Goal: Information Seeking & Learning: Learn about a topic

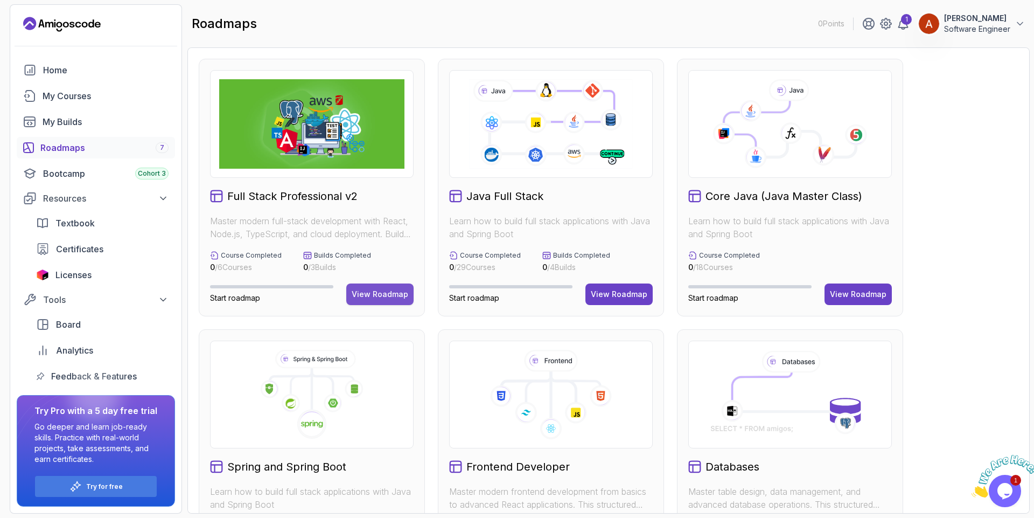
click at [379, 297] on div "View Roadmap" at bounding box center [380, 294] width 57 height 11
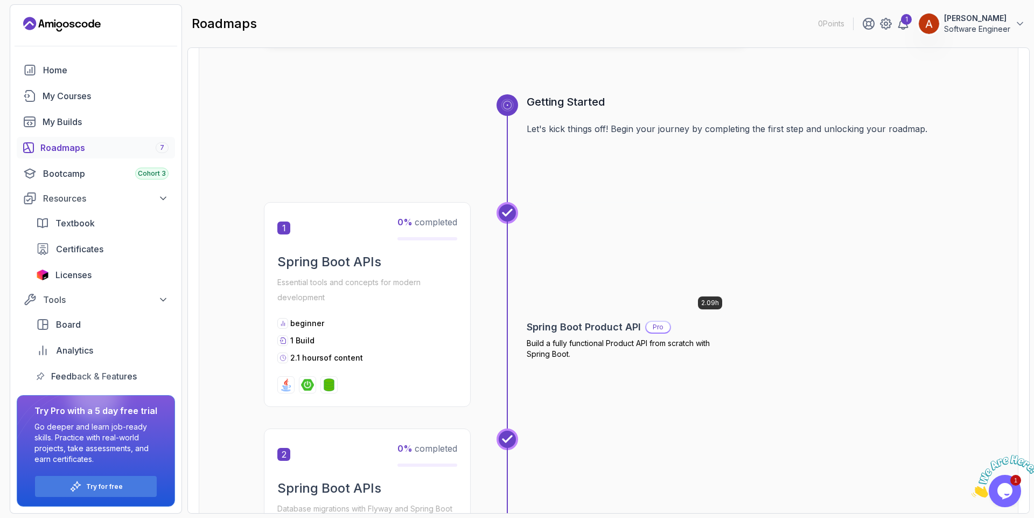
scroll to position [291, 0]
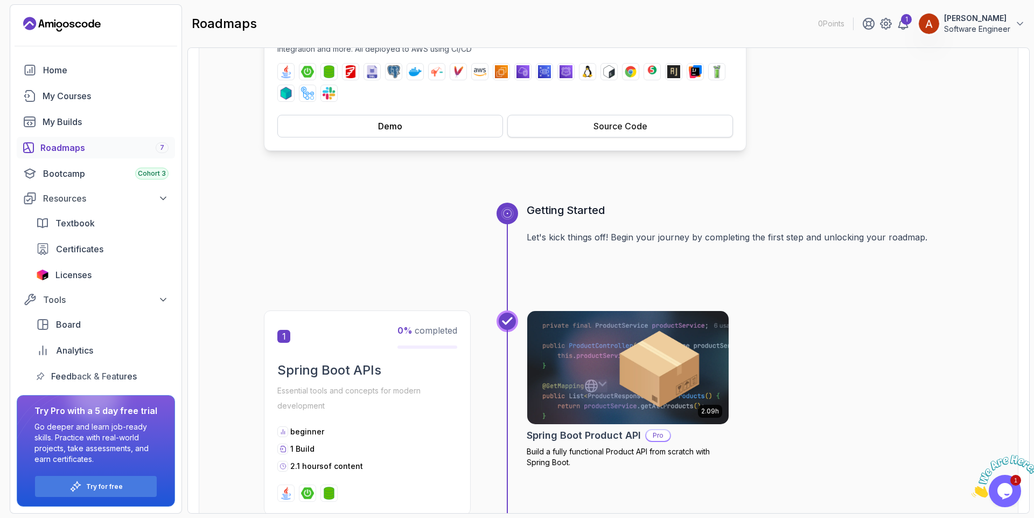
click at [584, 131] on button "Source Code" at bounding box center [621, 126] width 226 height 23
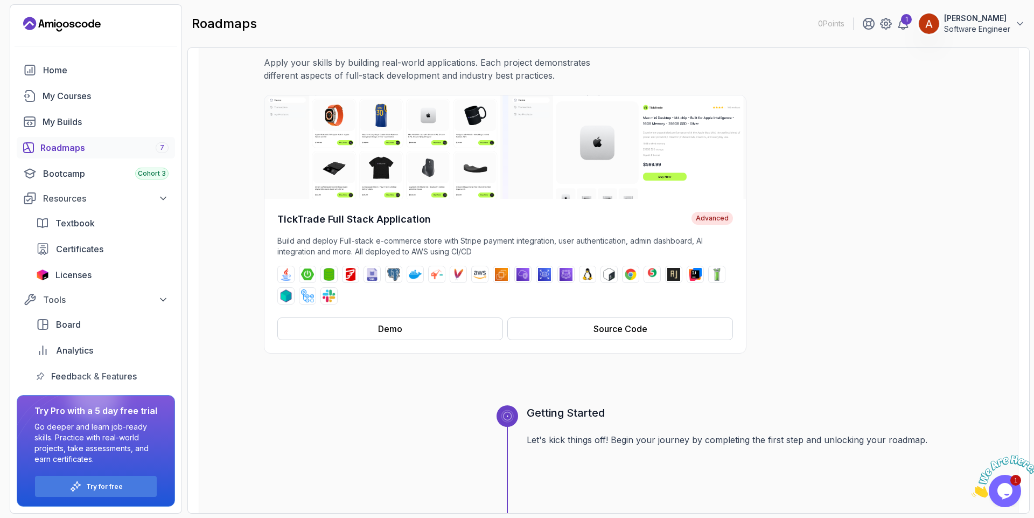
scroll to position [97, 0]
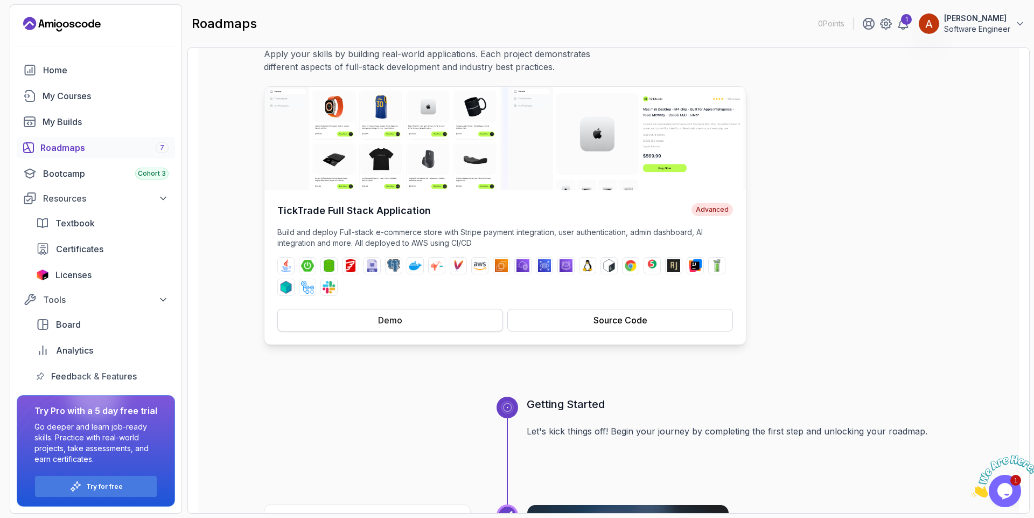
click at [344, 321] on button "Demo" at bounding box center [390, 320] width 226 height 23
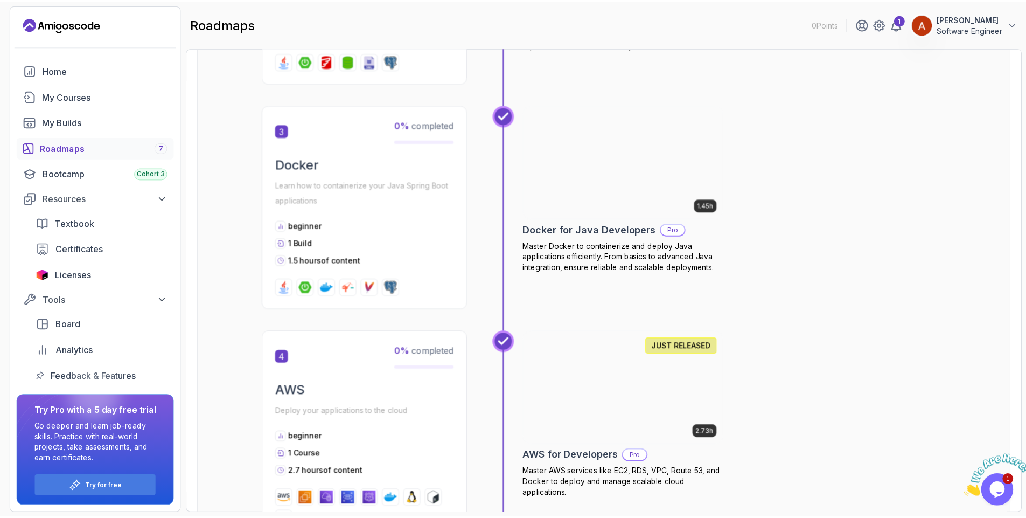
scroll to position [970, 0]
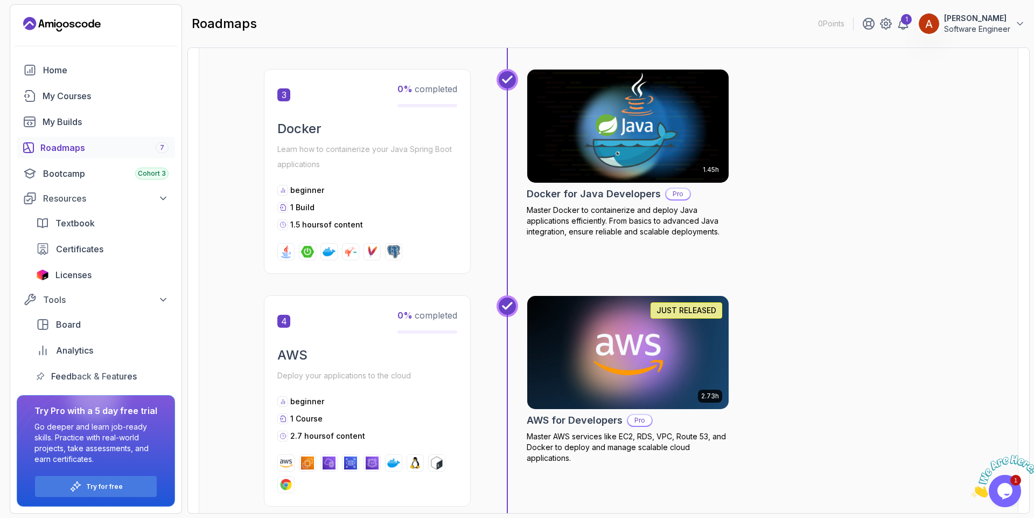
click at [609, 163] on img at bounding box center [629, 126] width 212 height 119
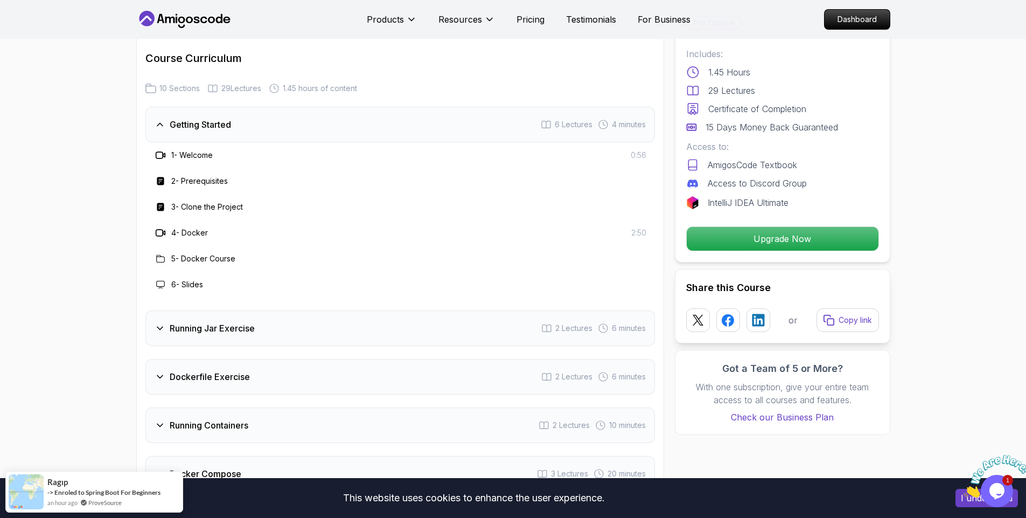
scroll to position [1455, 0]
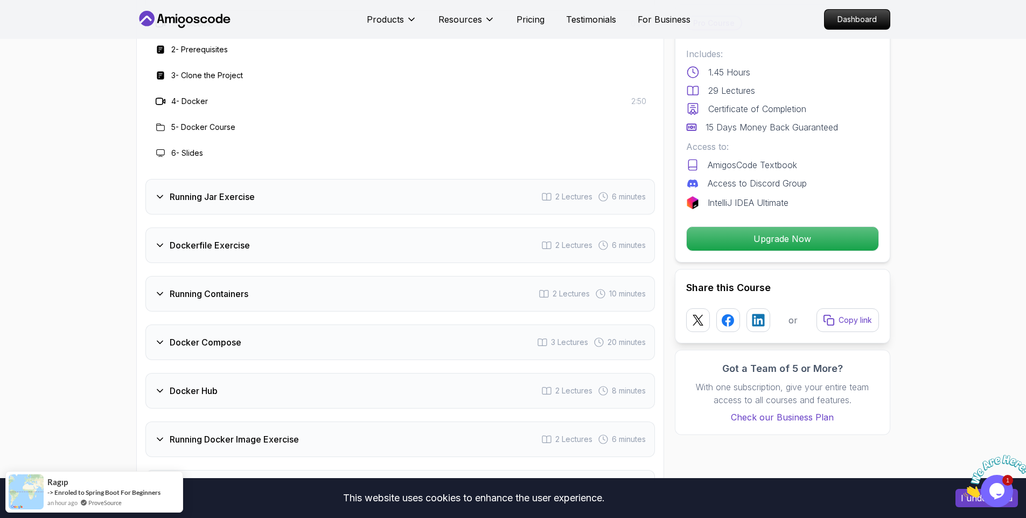
click at [160, 191] on icon at bounding box center [160, 196] width 11 height 11
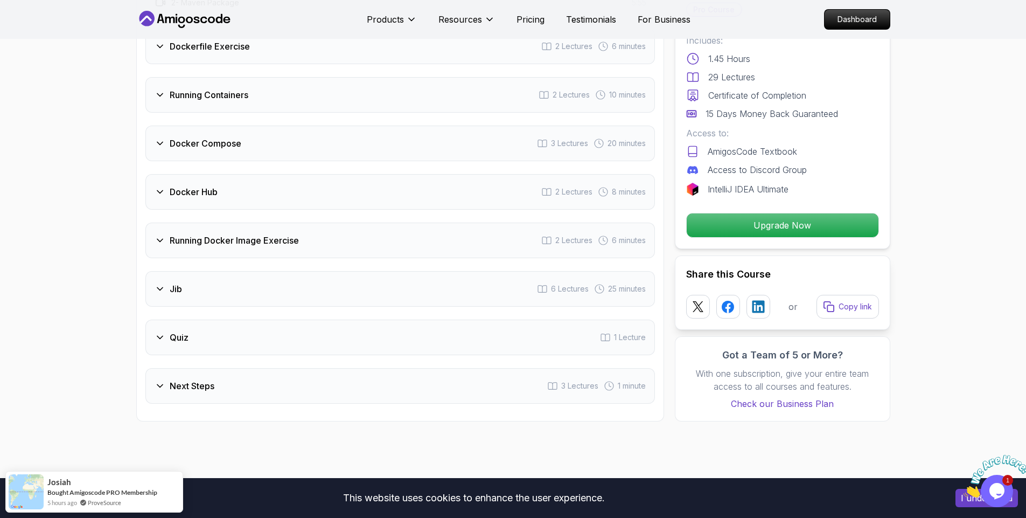
scroll to position [1552, 0]
click at [190, 272] on div "Jib 6 Lectures 25 minutes" at bounding box center [400, 287] width 510 height 36
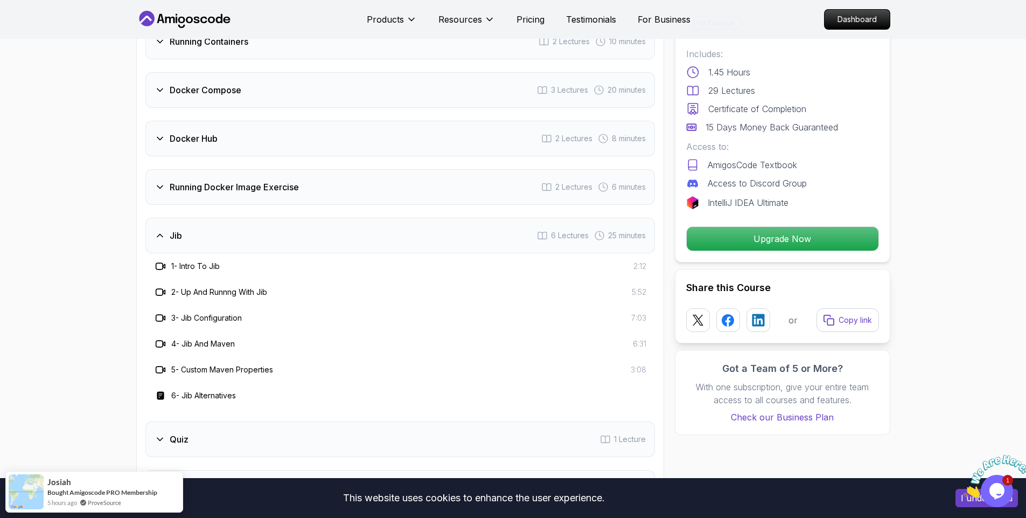
scroll to position [1500, 0]
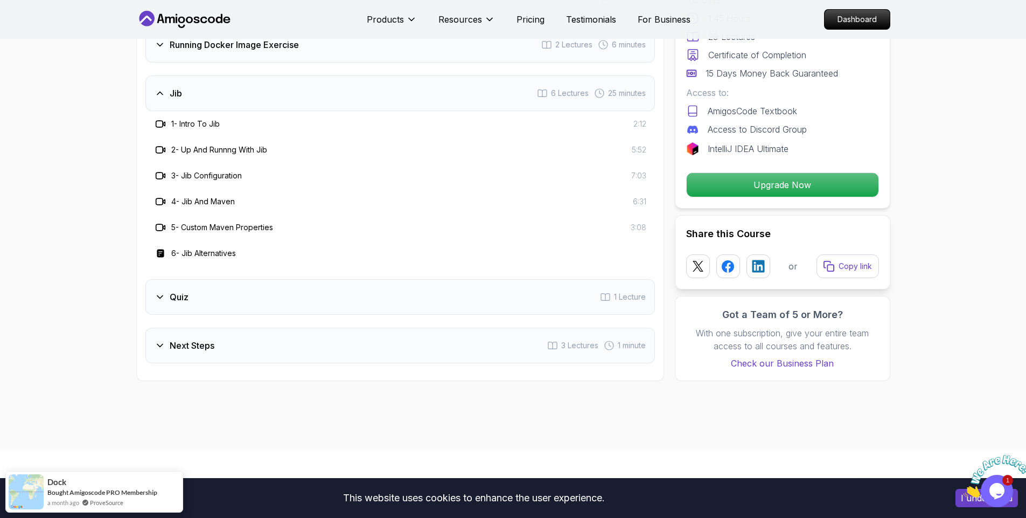
click at [178, 290] on h3 "Quiz" at bounding box center [179, 296] width 19 height 13
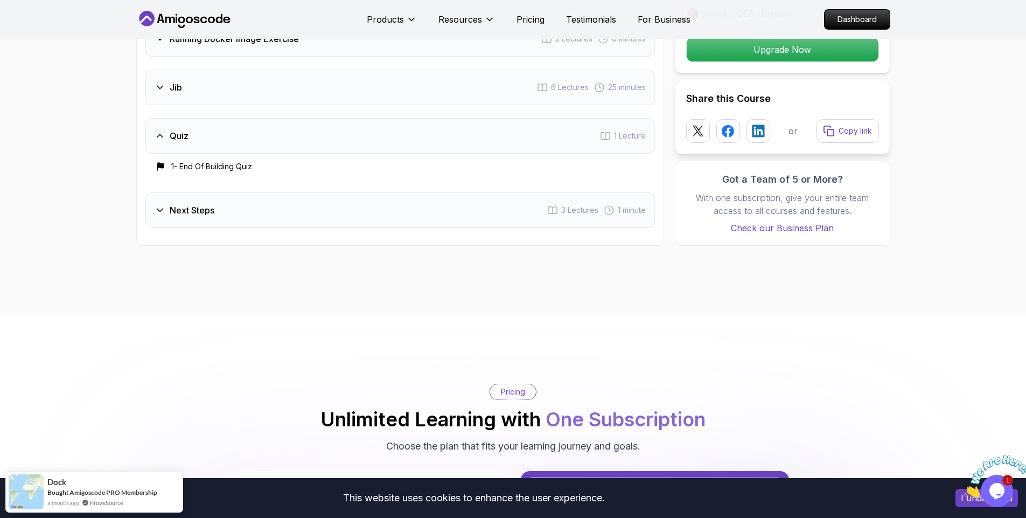
scroll to position [1694, 0]
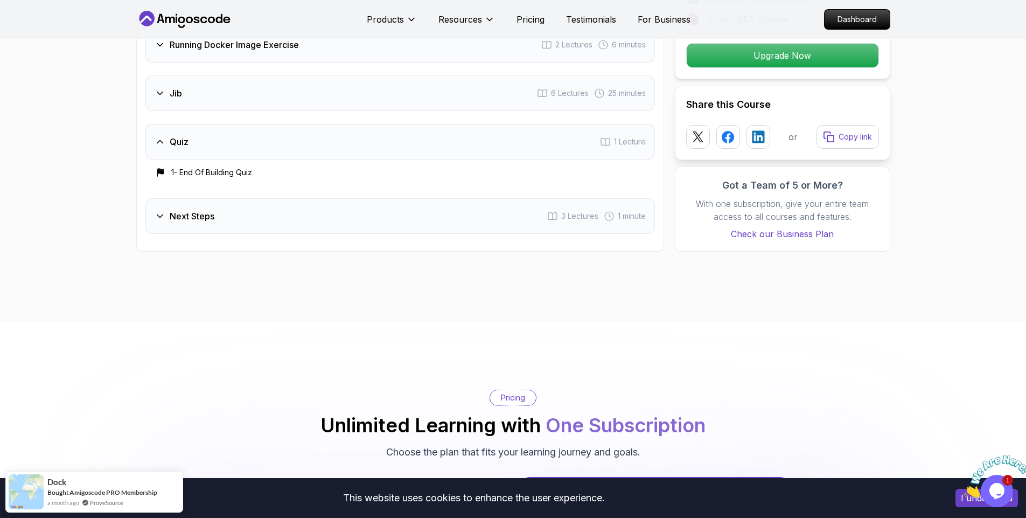
click at [165, 211] on icon at bounding box center [160, 216] width 11 height 11
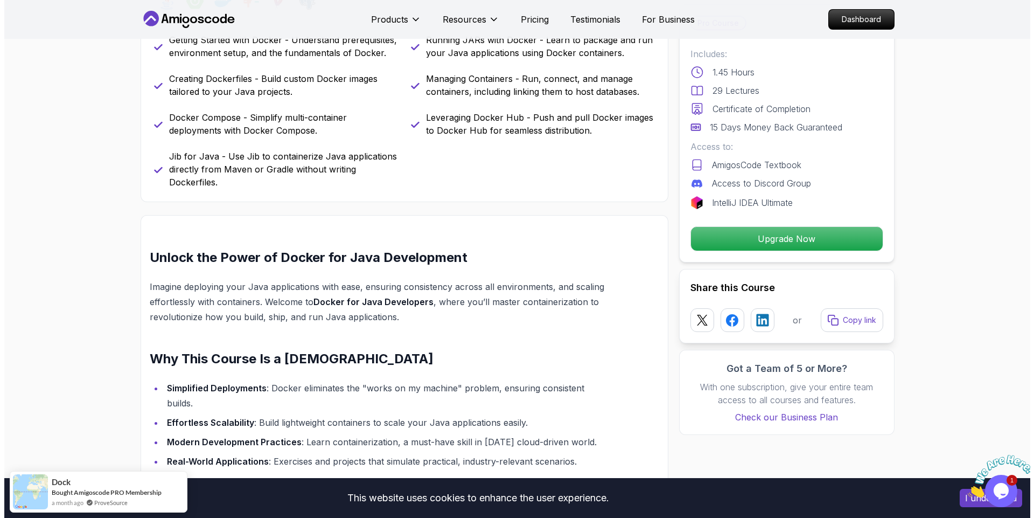
scroll to position [0, 0]
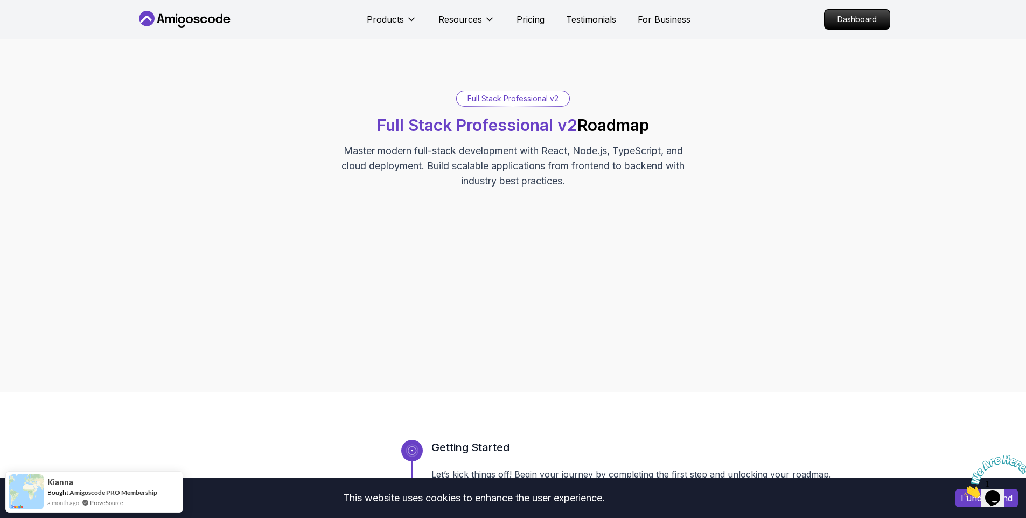
drag, startPoint x: 550, startPoint y: 147, endPoint x: 535, endPoint y: 138, distance: 17.2
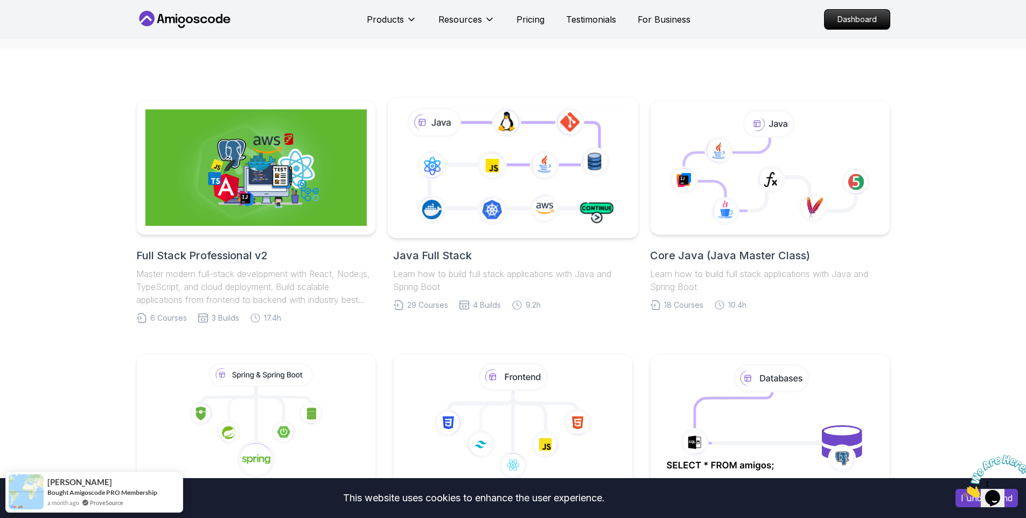
click at [491, 182] on icon at bounding box center [513, 167] width 228 height 127
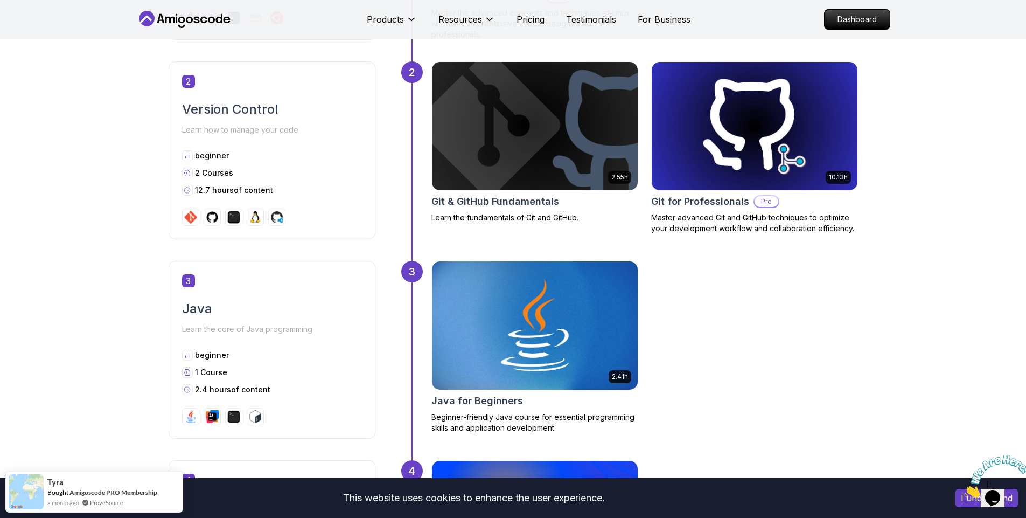
scroll to position [194, 0]
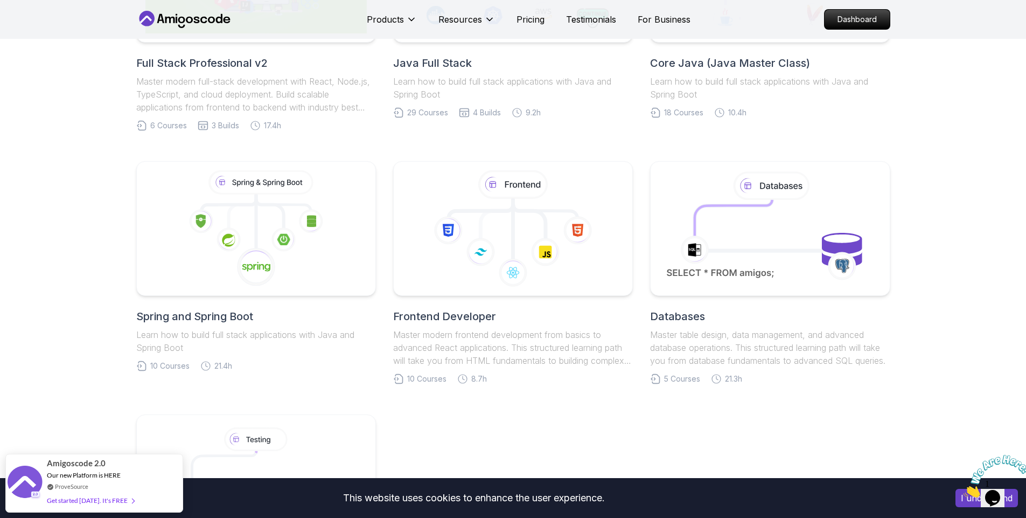
scroll to position [388, 0]
click at [721, 222] on icon at bounding box center [770, 226] width 227 height 122
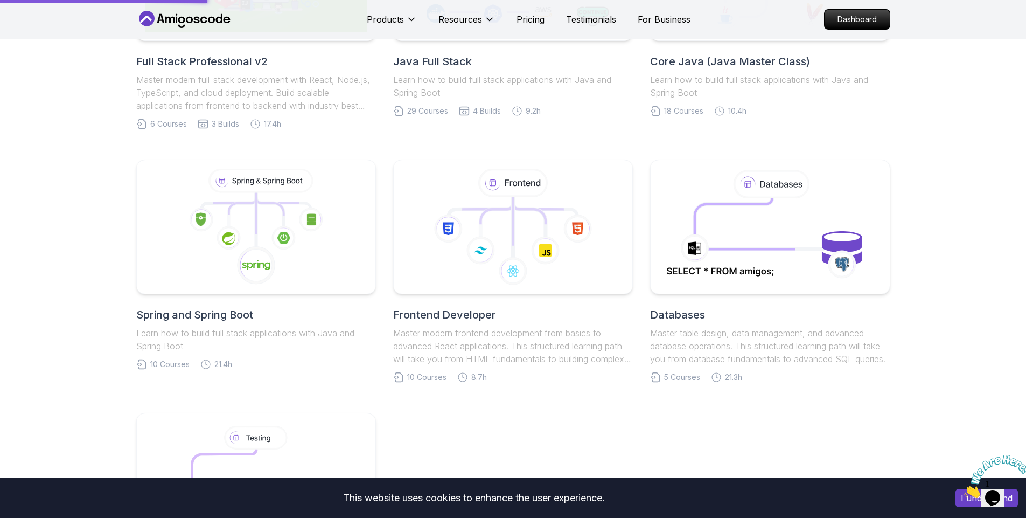
scroll to position [0, 0]
